Goal: Task Accomplishment & Management: Manage account settings

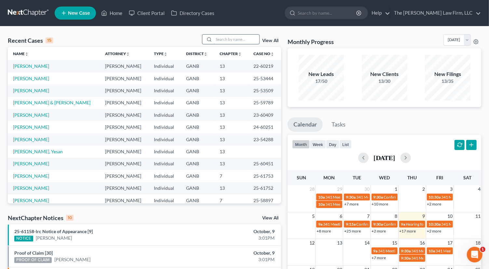
click at [223, 37] on input "search" at bounding box center [237, 39] width 46 height 9
type input "[PERSON_NAME]"
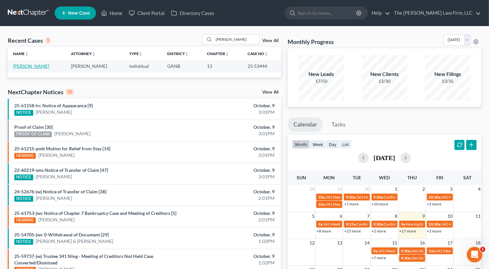
click at [33, 66] on link "[PERSON_NAME]" at bounding box center [31, 66] width 36 height 6
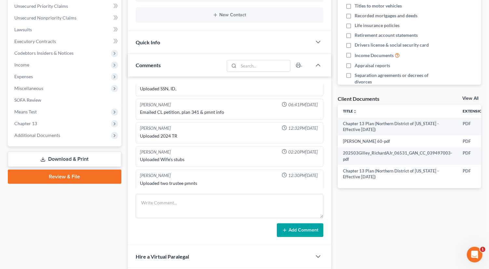
scroll to position [148, 0]
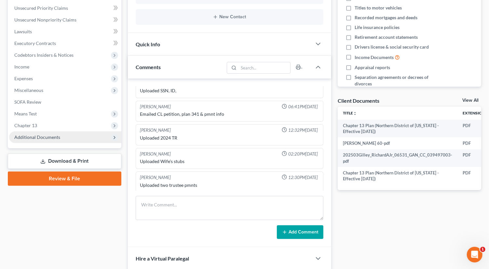
click at [38, 138] on span "Additional Documents" at bounding box center [37, 137] width 46 height 6
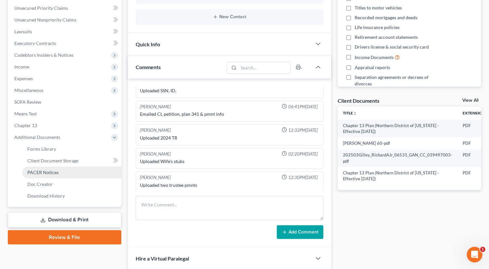
click at [49, 171] on span "PACER Notices" at bounding box center [42, 172] width 31 height 6
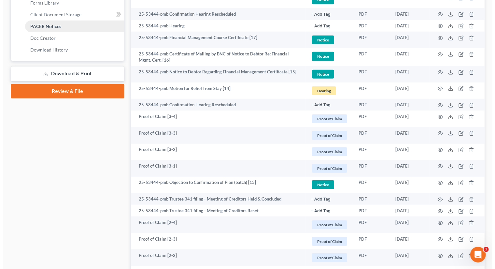
scroll to position [292, 0]
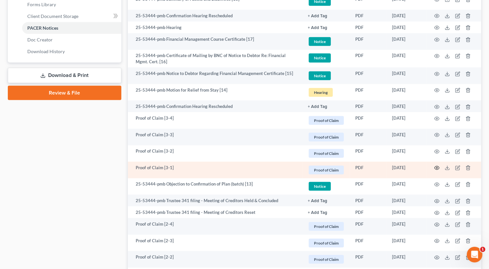
click at [437, 167] on circle "button" at bounding box center [437, 167] width 1 height 1
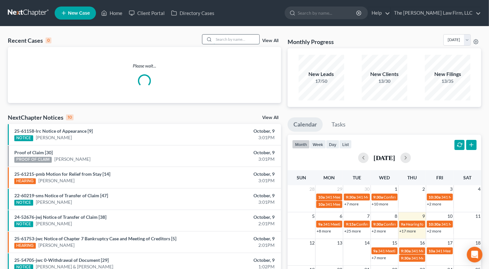
click at [239, 38] on input "search" at bounding box center [237, 39] width 46 height 9
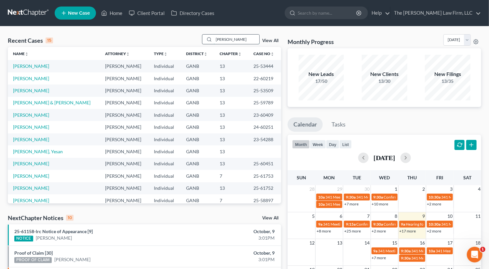
type input "mack"
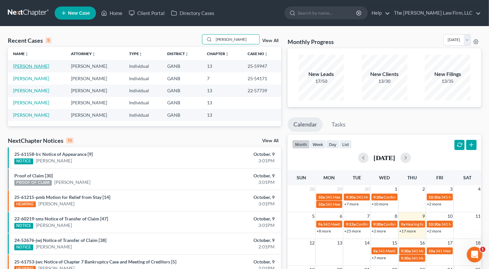
click at [28, 68] on link "Mack, Lamont" at bounding box center [31, 66] width 36 height 6
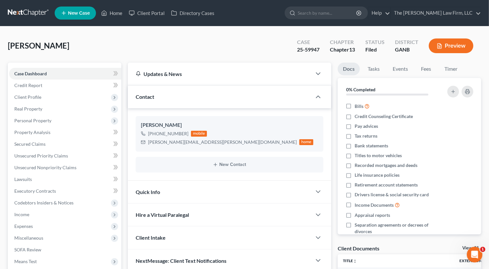
scroll to position [138, 0]
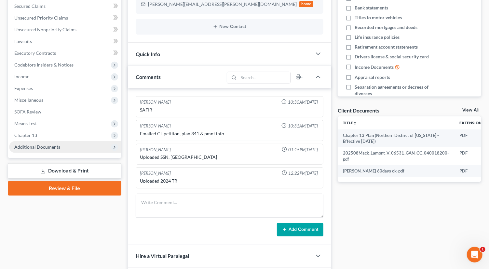
click at [42, 144] on span "Additional Documents" at bounding box center [37, 147] width 46 height 6
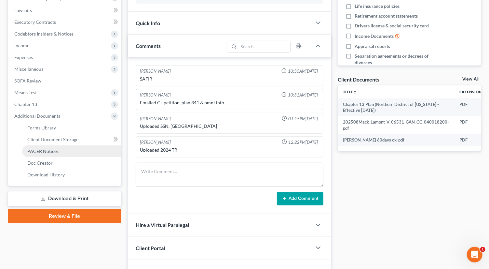
click at [53, 150] on span "PACER Notices" at bounding box center [42, 151] width 31 height 6
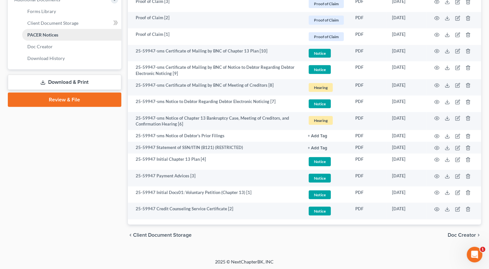
scroll to position [275, 0]
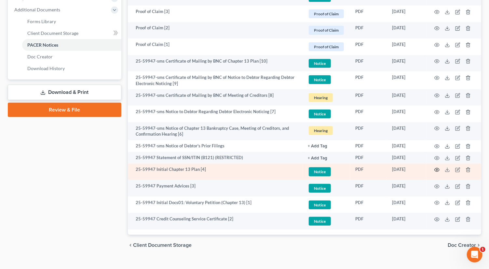
click at [439, 168] on icon "button" at bounding box center [437, 169] width 5 height 5
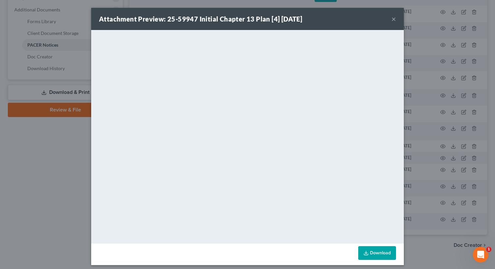
click at [391, 21] on button "×" at bounding box center [393, 19] width 5 height 8
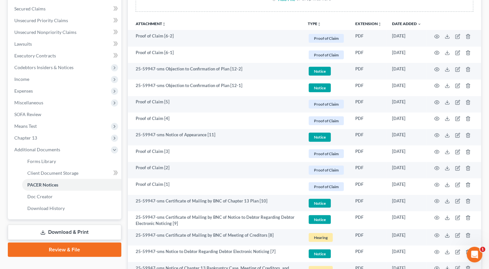
scroll to position [133, 0]
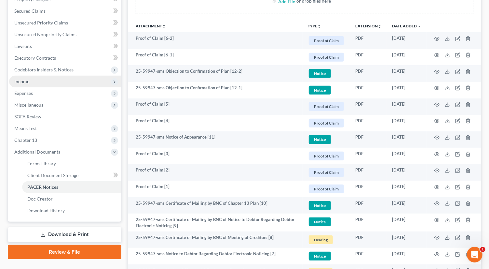
click at [21, 80] on span "Income" at bounding box center [21, 81] width 15 height 6
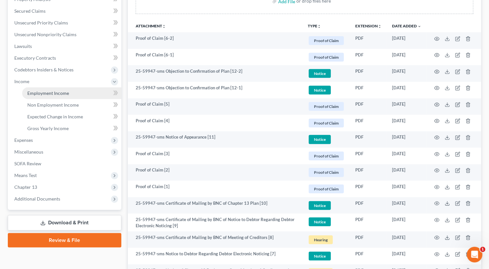
click at [51, 93] on span "Employment Income" at bounding box center [48, 93] width 42 height 6
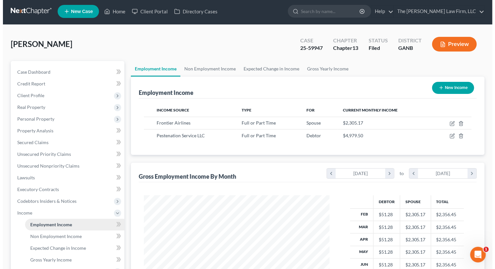
scroll to position [1, 0]
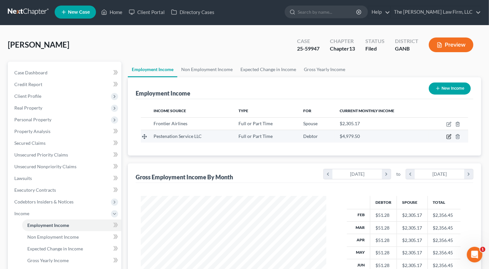
click at [447, 136] on icon "button" at bounding box center [449, 137] width 4 height 4
select select "0"
select select "10"
select select "2"
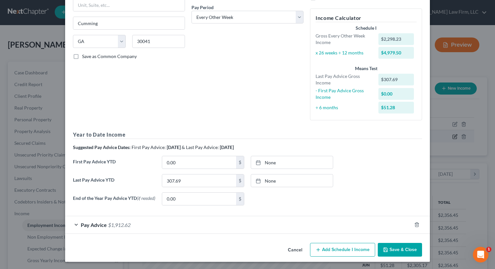
scroll to position [98, 0]
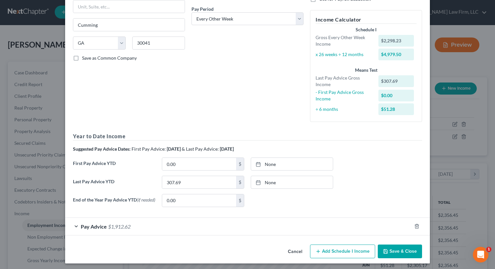
click at [111, 225] on span "$1,912.62" at bounding box center [119, 226] width 22 height 6
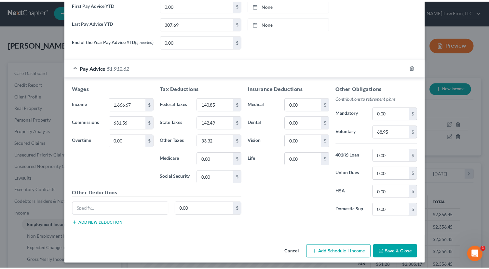
scroll to position [256, 0]
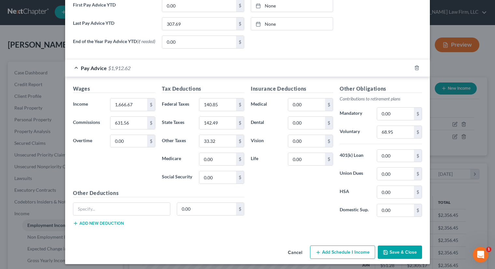
click at [399, 250] on button "Save & Close" at bounding box center [400, 252] width 44 height 14
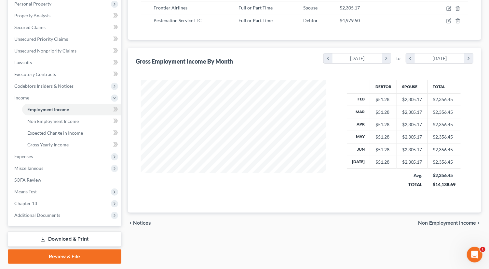
scroll to position [135, 0]
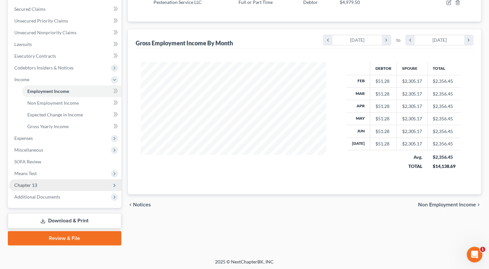
click at [28, 184] on span "Chapter 13" at bounding box center [25, 185] width 23 height 6
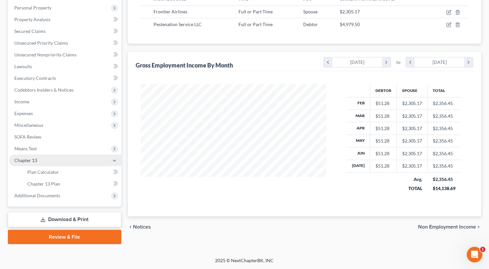
click at [28, 163] on span "Chapter 13" at bounding box center [25, 160] width 23 height 6
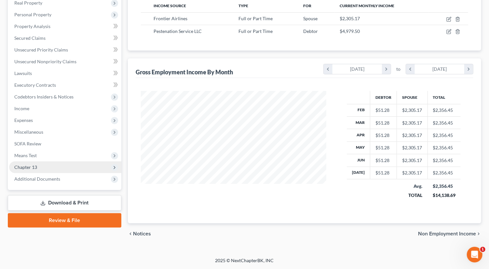
scroll to position [103, 0]
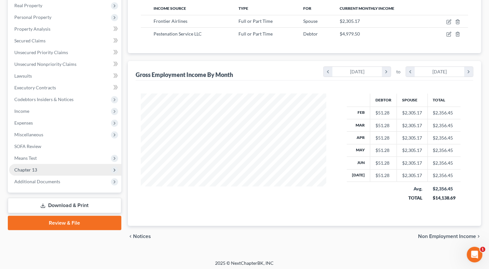
click at [23, 171] on span "Chapter 13" at bounding box center [25, 170] width 23 height 6
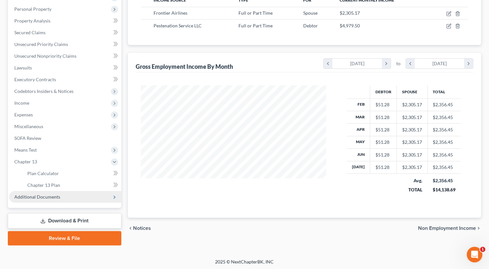
click at [35, 197] on span "Additional Documents" at bounding box center [37, 197] width 46 height 6
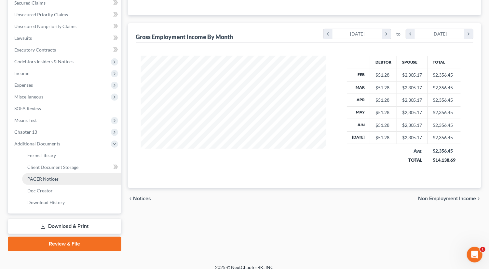
click at [42, 179] on span "PACER Notices" at bounding box center [42, 179] width 31 height 6
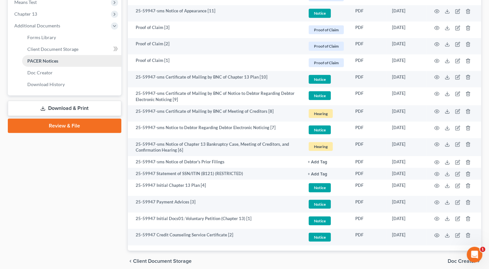
scroll to position [285, 0]
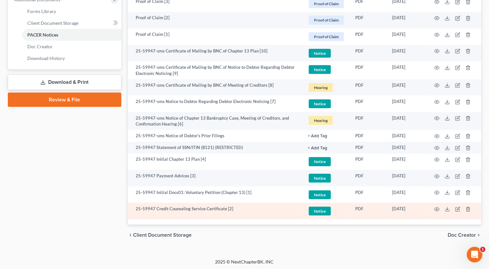
click at [435, 203] on td at bounding box center [454, 211] width 55 height 17
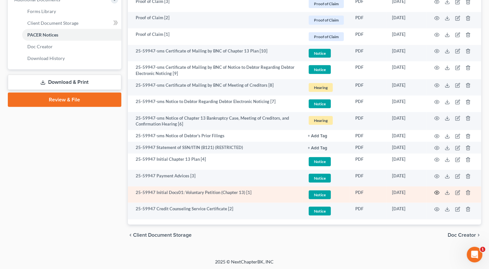
click at [435, 191] on icon "button" at bounding box center [437, 192] width 5 height 5
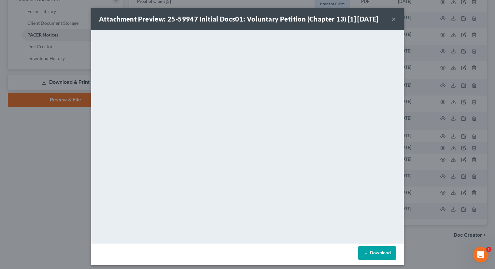
click at [391, 18] on button "×" at bounding box center [393, 19] width 5 height 8
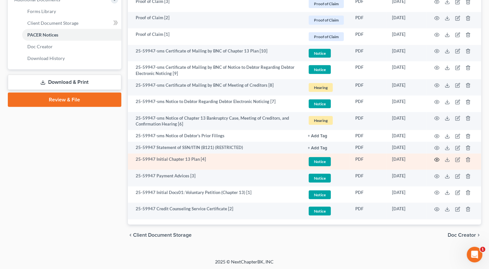
click at [436, 158] on icon "button" at bounding box center [437, 160] width 5 height 4
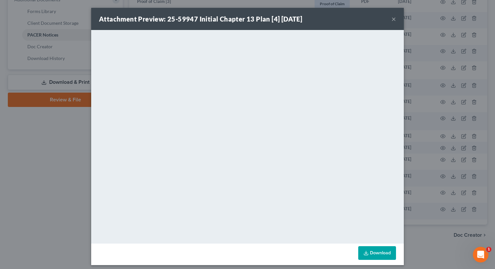
click at [91, 174] on iframe "<object ng-attr-data='https://nextchapter-prod.s3.amazonaws.com/uploads/attachm…" at bounding box center [247, 136] width 313 height 212
click at [391, 18] on button "×" at bounding box center [393, 19] width 5 height 8
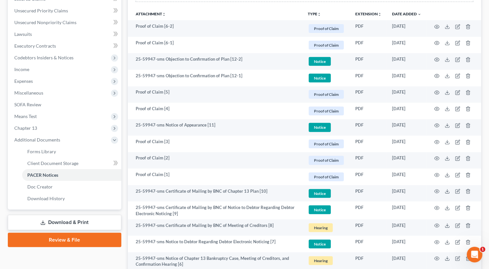
scroll to position [144, 0]
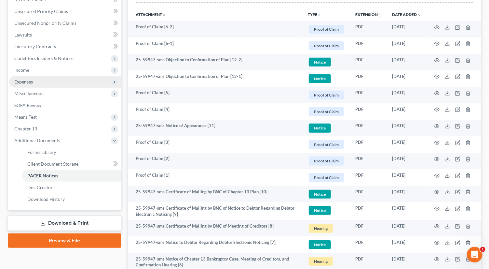
click at [37, 83] on span "Expenses" at bounding box center [65, 82] width 112 height 12
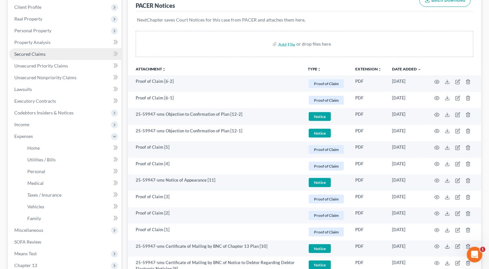
click at [29, 53] on span "Secured Claims" at bounding box center [29, 54] width 31 height 6
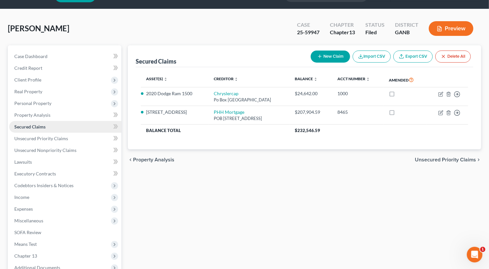
scroll to position [19, 0]
